Goal: Task Accomplishment & Management: Use online tool/utility

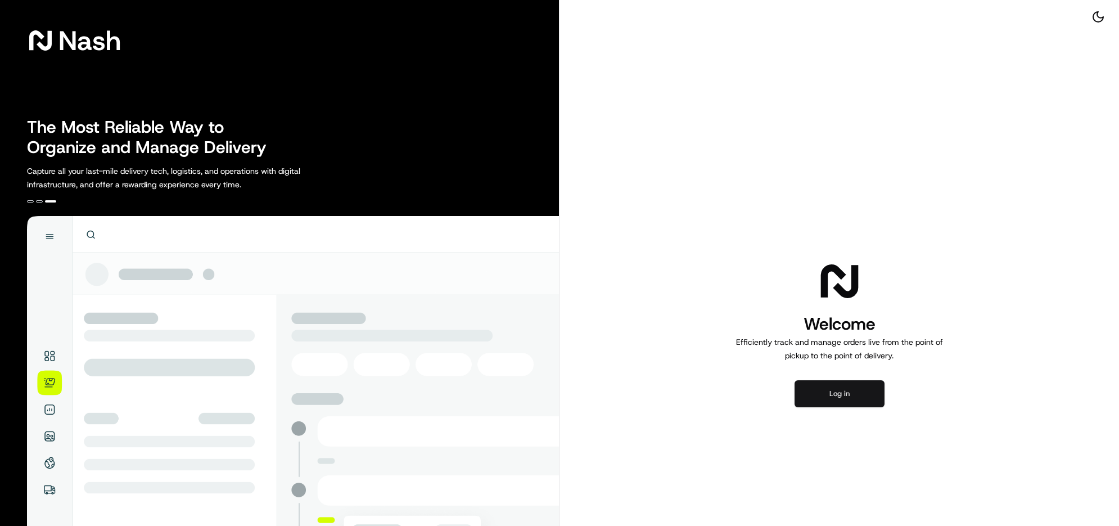
click at [825, 407] on button "Log in" at bounding box center [839, 393] width 90 height 27
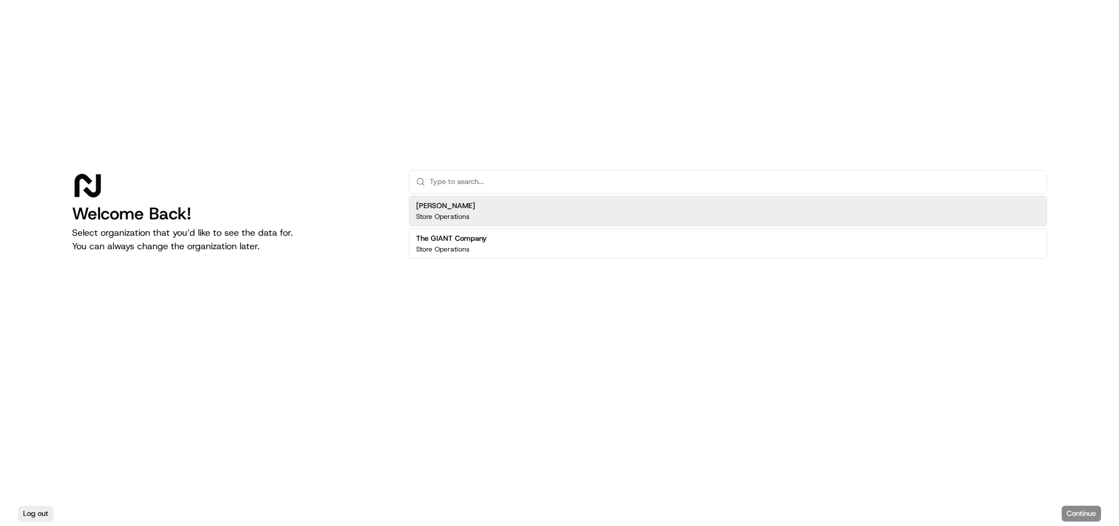
click at [527, 228] on div "The GIANT Company Store Operations" at bounding box center [728, 243] width 638 height 30
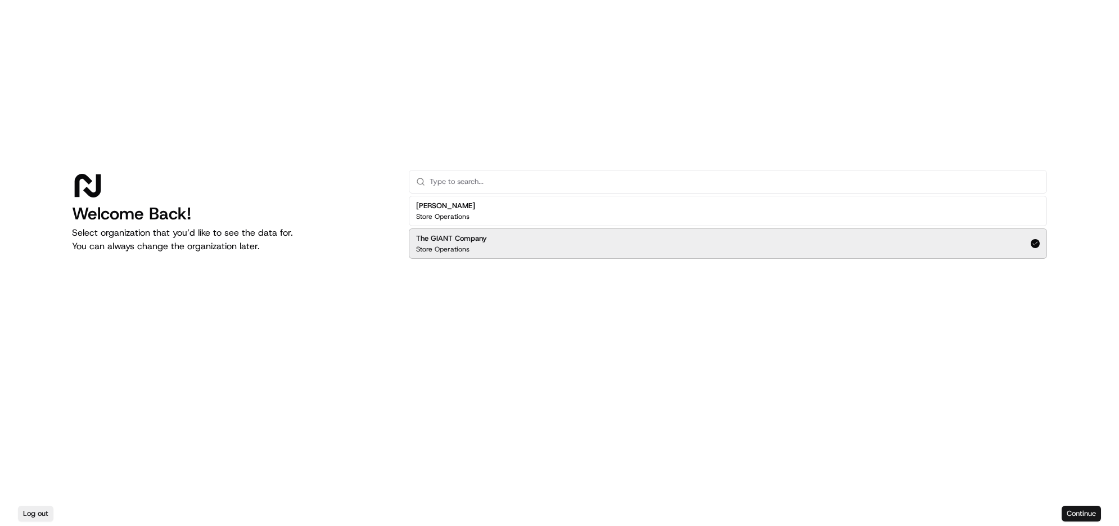
click at [1066, 505] on button "Continue" at bounding box center [1080, 513] width 39 height 16
